Goal: Task Accomplishment & Management: Manage account settings

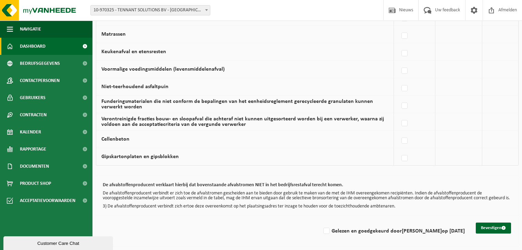
click at [36, 44] on span "Dashboard" at bounding box center [33, 46] width 26 height 17
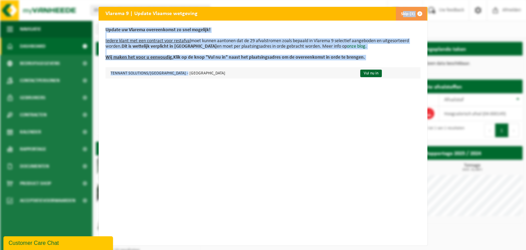
drag, startPoint x: 210, startPoint y: 15, endPoint x: 256, endPoint y: 78, distance: 78.4
click at [256, 76] on div "Vlarema 9 | Update Vlaamse wetgeving Skip (3) Update uw Vlarema overeenkomst zo…" at bounding box center [263, 126] width 329 height 238
click at [256, 100] on div "Update uw Vlarema overeenkomst zo snel mogelijk! Iedere klant met een contract …" at bounding box center [263, 133] width 329 height 225
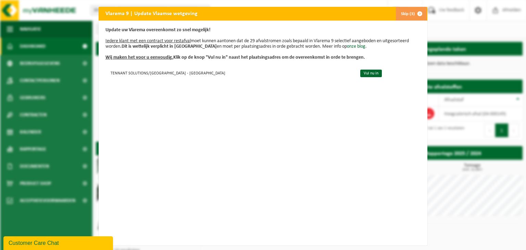
click at [38, 31] on div "Vlarema 9 | Update Vlaamse wetgeving Skip (3) Update uw Vlarema overeenkomst zo…" at bounding box center [263, 125] width 526 height 250
click at [42, 12] on div "Vlarema 9 | Update Vlaamse wetgeving Skip (3) Update uw Vlarema overeenkomst zo…" at bounding box center [263, 125] width 526 height 250
